Goal: Transaction & Acquisition: Purchase product/service

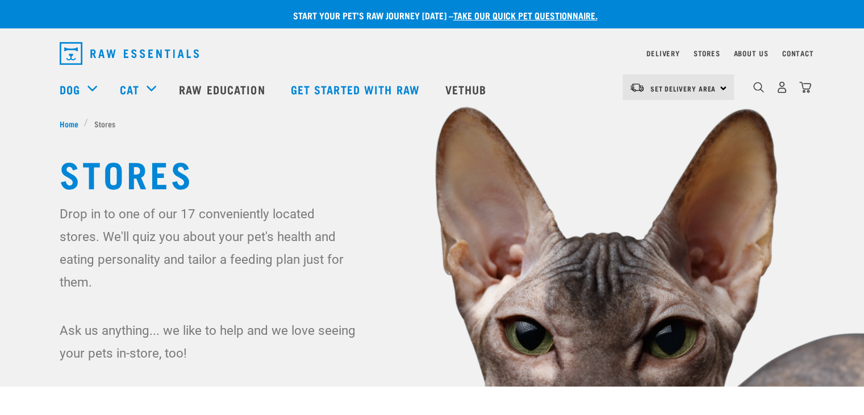
drag, startPoint x: 872, startPoint y: 35, endPoint x: 872, endPoint y: 2, distance: 33.5
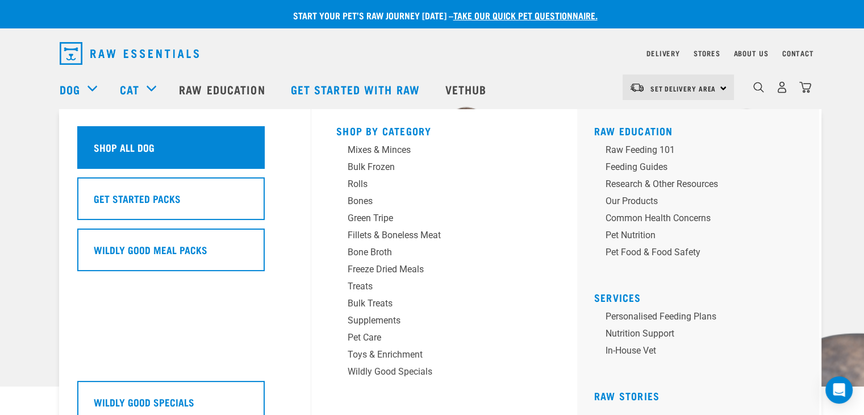
click at [124, 128] on div "Shop All Dog" at bounding box center [170, 147] width 187 height 43
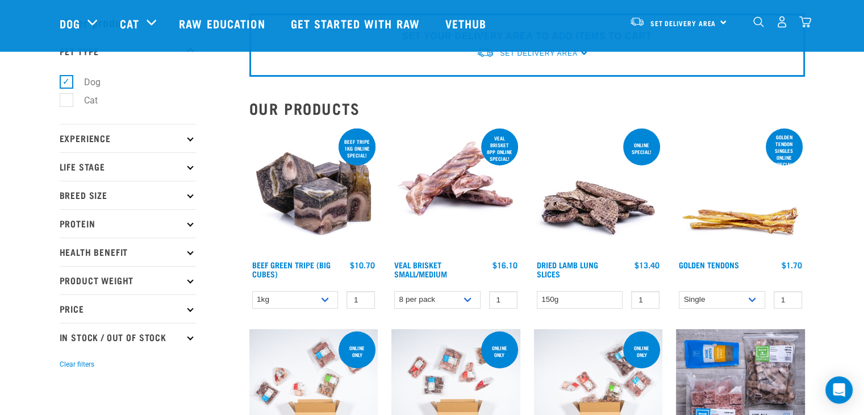
scroll to position [41, 0]
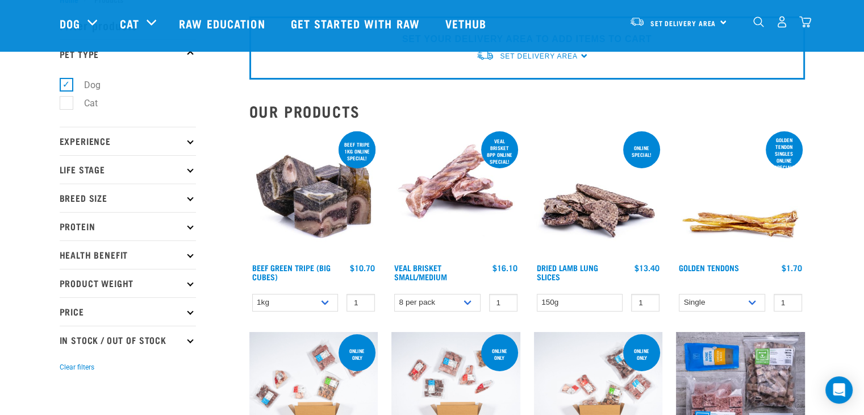
click at [126, 227] on p "Protein" at bounding box center [128, 226] width 136 height 28
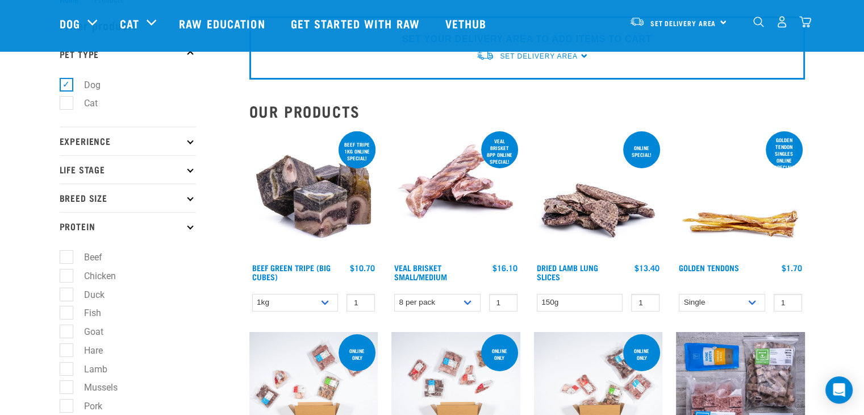
click at [69, 367] on label "Lamb" at bounding box center [89, 369] width 46 height 14
click at [67, 367] on input "Lamb" at bounding box center [63, 366] width 7 height 7
checkbox input "true"
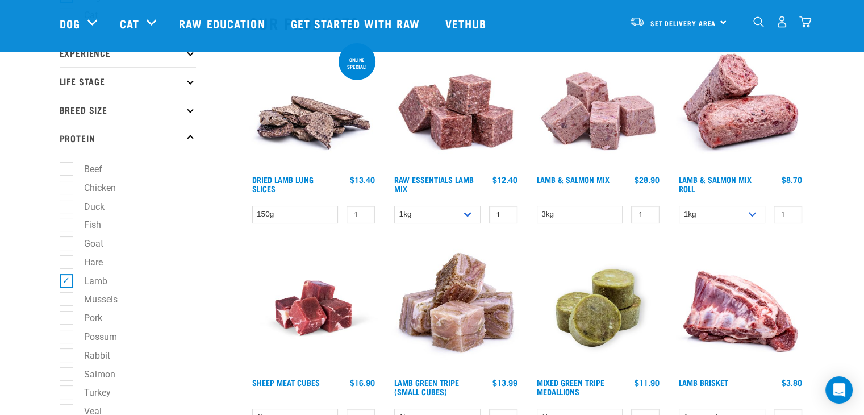
scroll to position [132, 0]
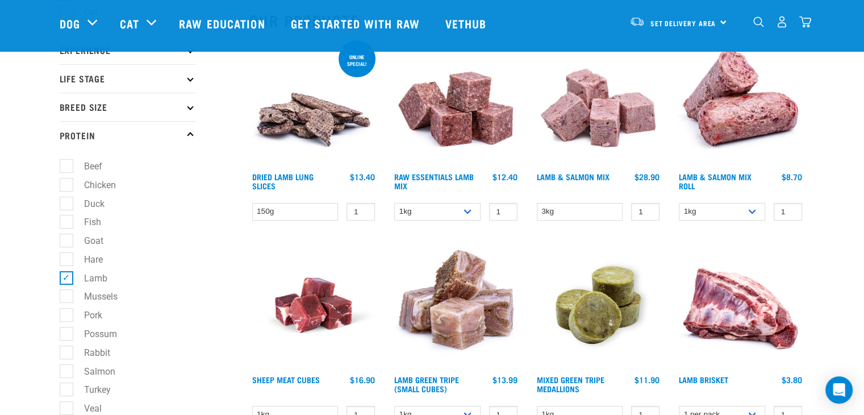
click at [438, 131] on img at bounding box center [455, 102] width 129 height 129
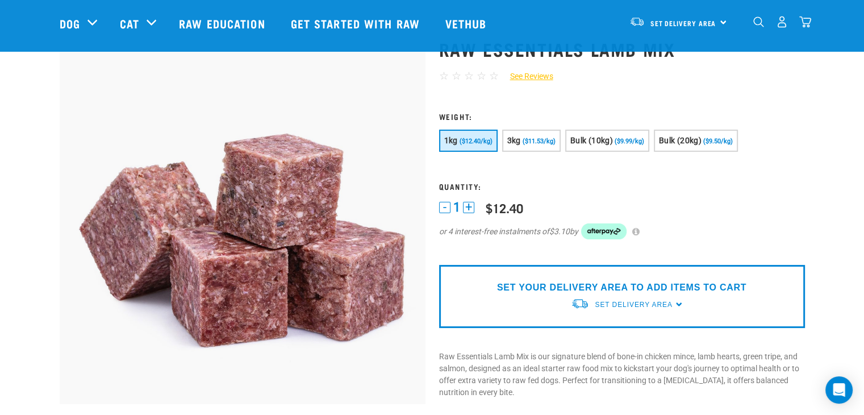
scroll to position [52, 0]
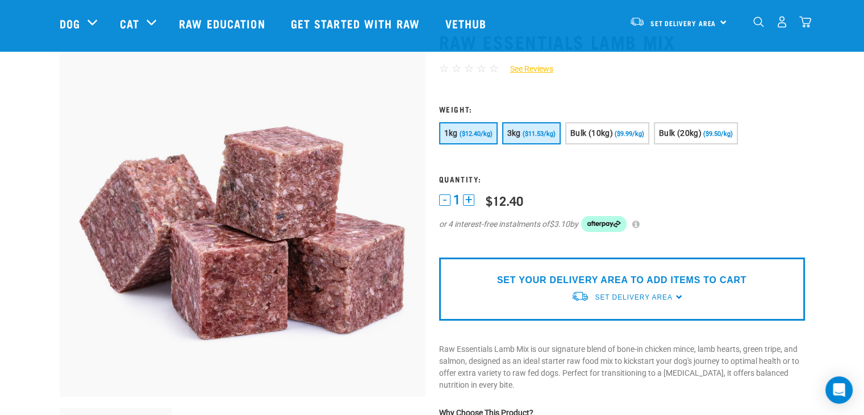
click at [528, 133] on span "($11.53/kg)" at bounding box center [539, 133] width 33 height 7
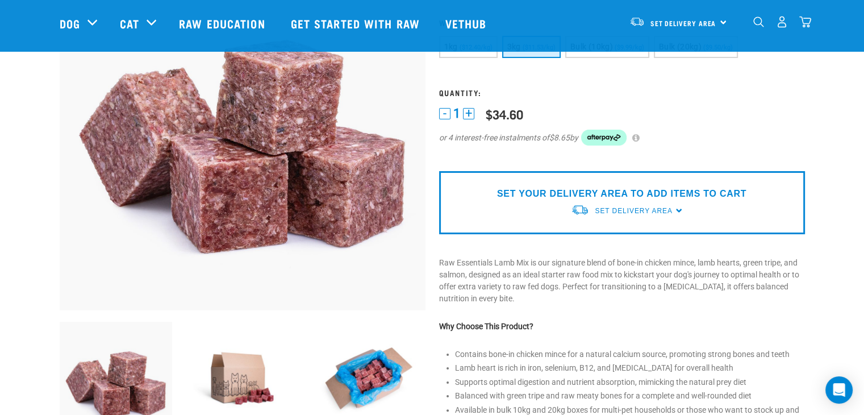
scroll to position [154, 0]
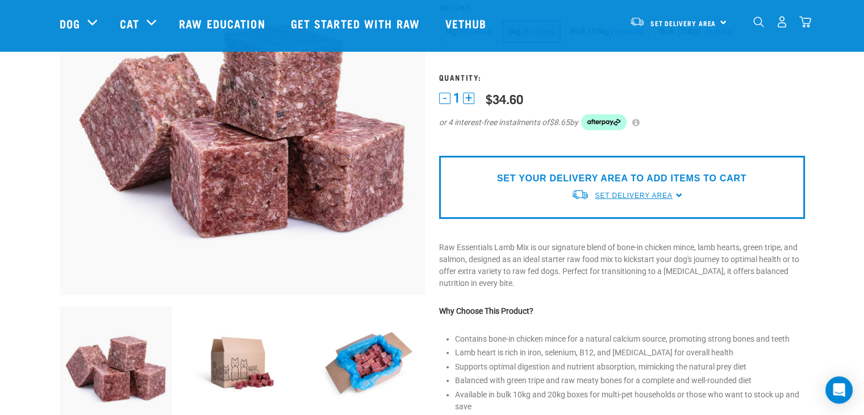
click at [641, 198] on link "Set Delivery Area" at bounding box center [633, 195] width 77 height 10
click at [613, 221] on link "[GEOGRAPHIC_DATA]" at bounding box center [627, 221] width 113 height 19
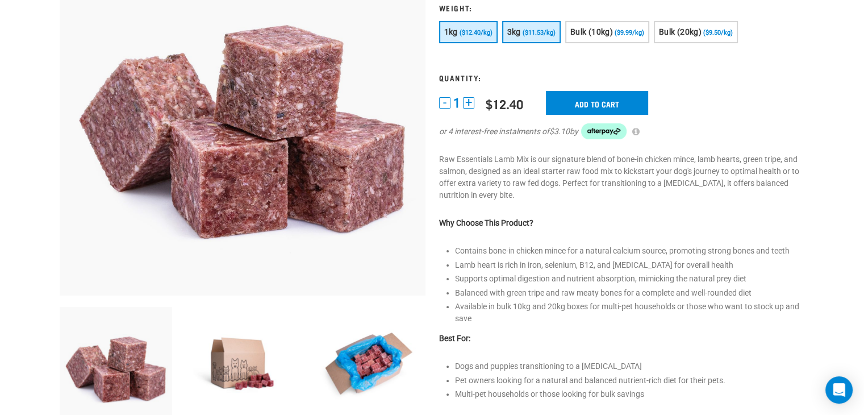
click at [528, 29] on span "($11.53/kg)" at bounding box center [539, 32] width 33 height 7
click at [618, 101] on input "Add to cart" at bounding box center [597, 103] width 102 height 24
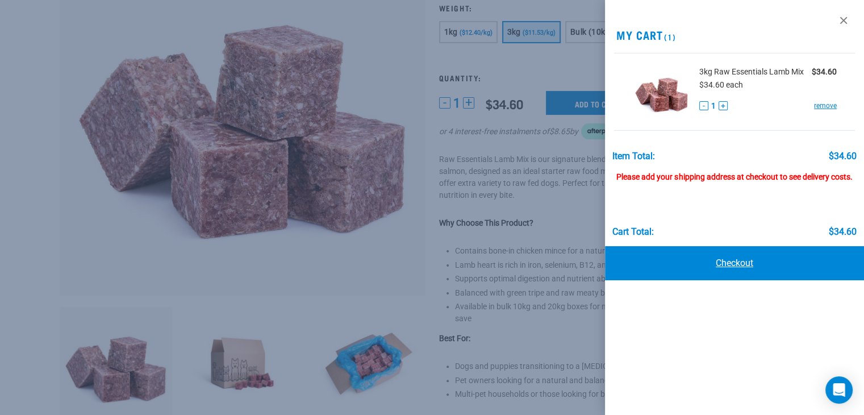
click at [712, 265] on link "Checkout" at bounding box center [734, 263] width 259 height 34
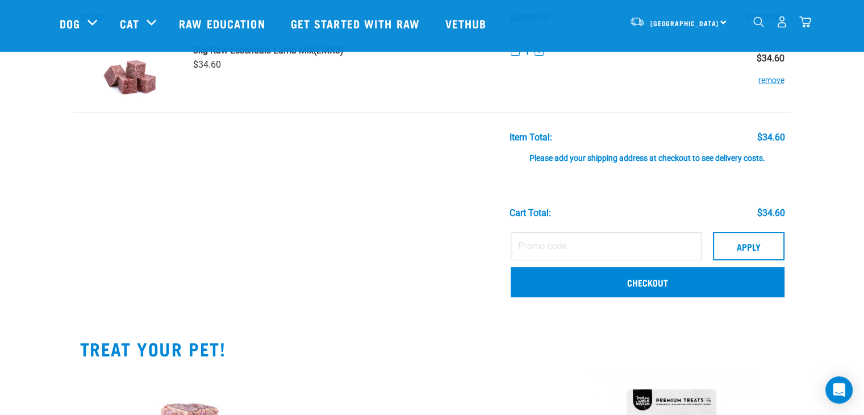
scroll to position [58, 0]
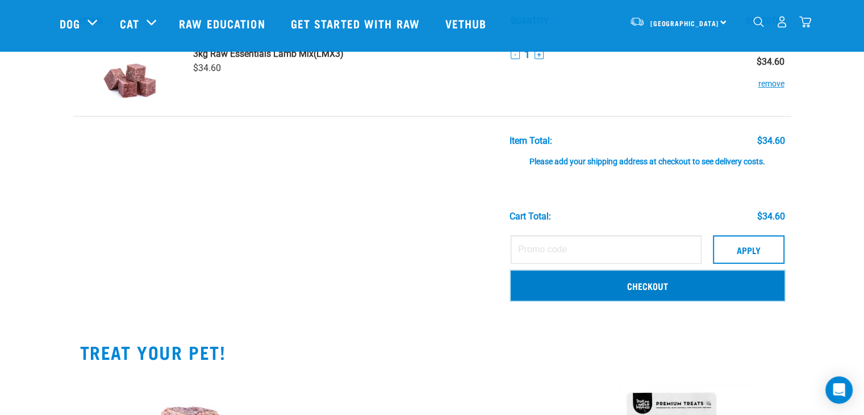
click at [608, 285] on link "Checkout" at bounding box center [648, 285] width 274 height 30
